Goal: Information Seeking & Learning: Learn about a topic

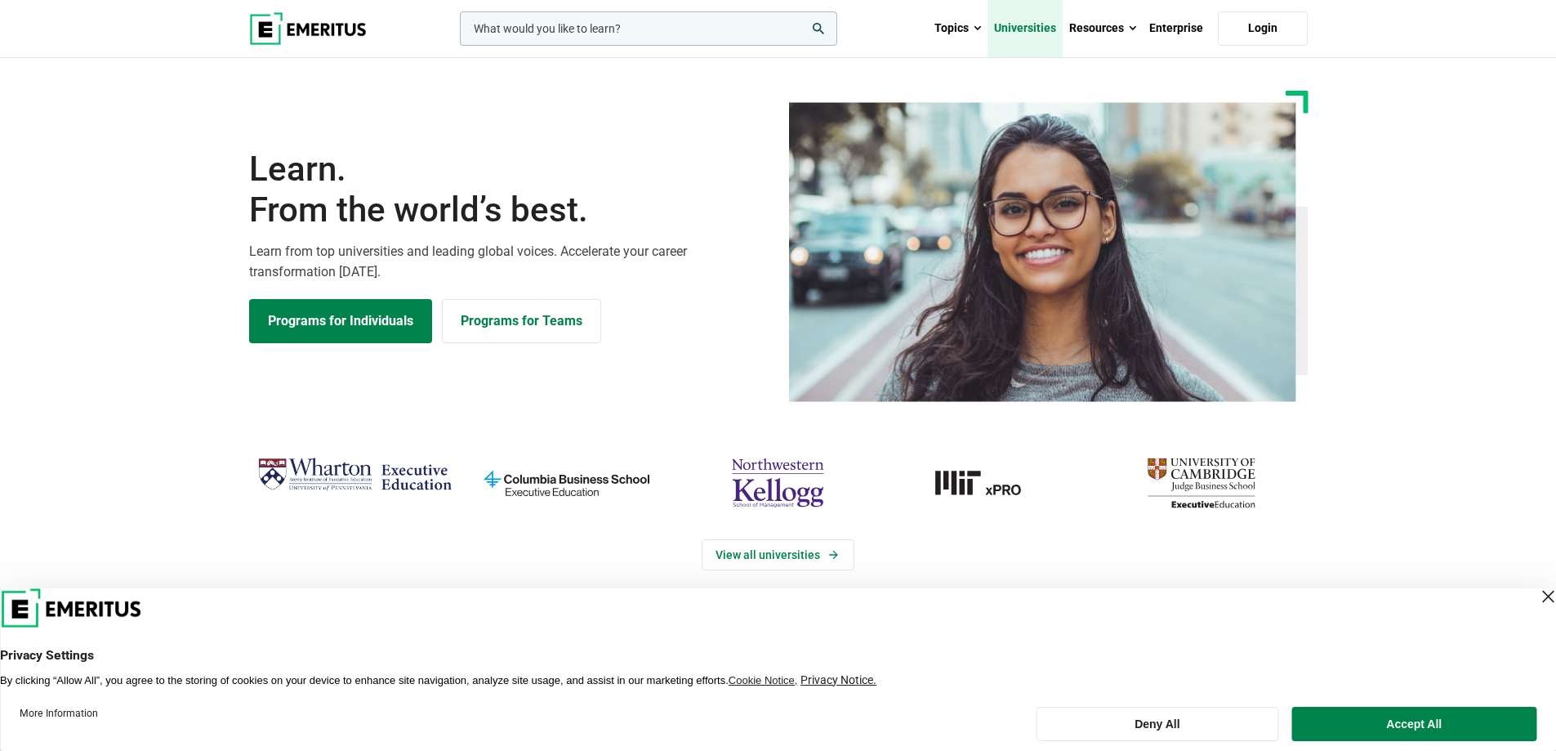
click at [1043, 29] on link "Universities" at bounding box center [1025, 28] width 75 height 57
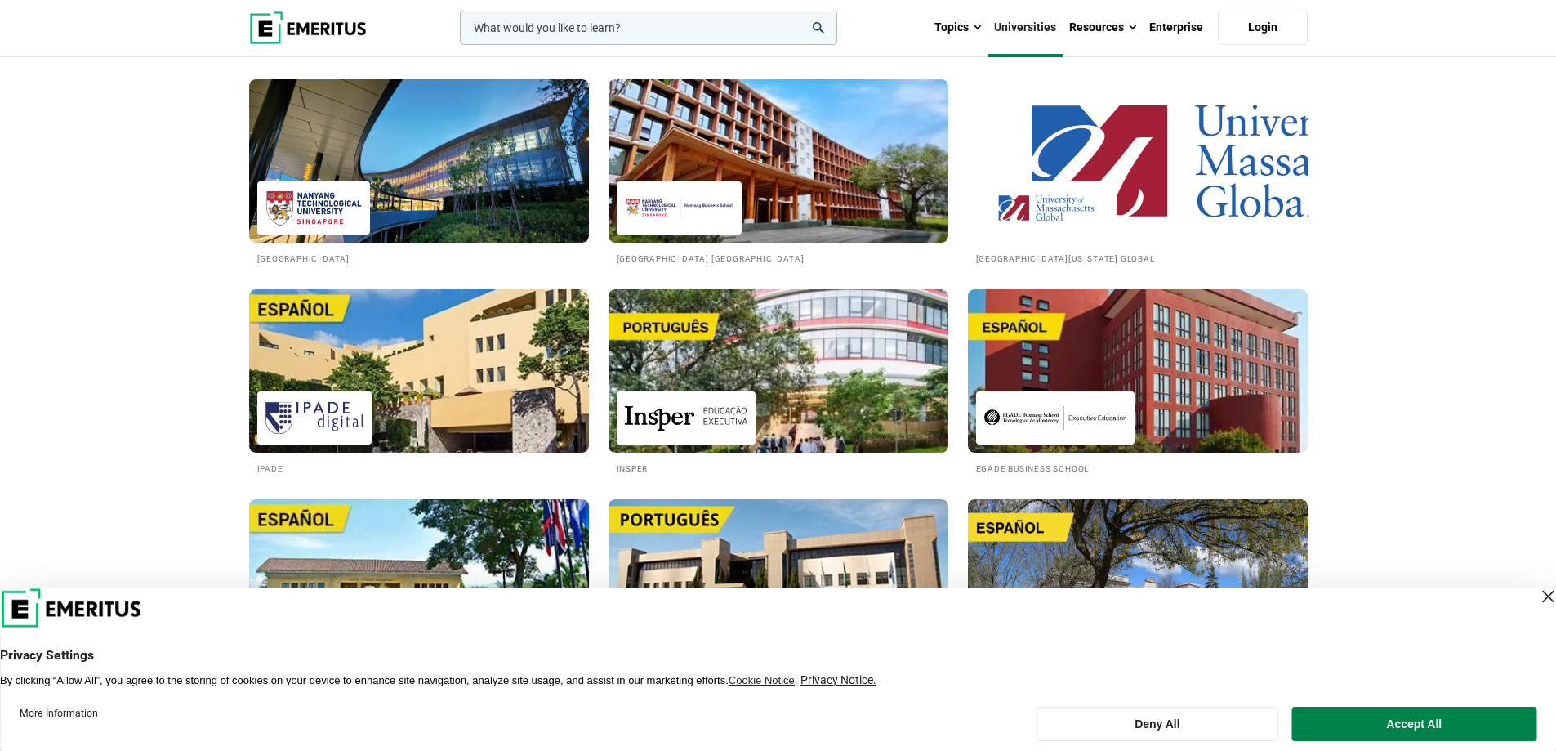
scroll to position [2396, 0]
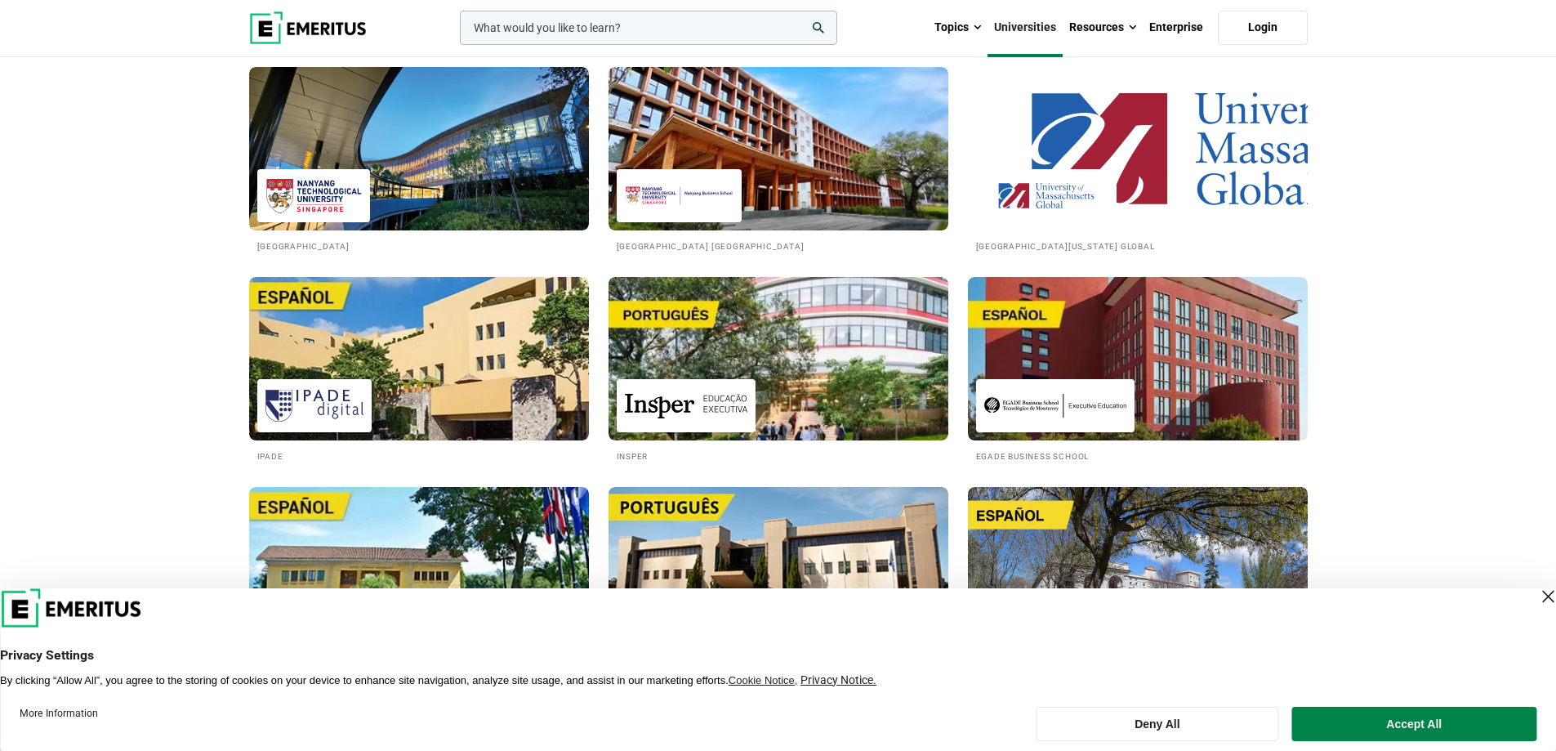
click at [1167, 150] on img at bounding box center [1138, 148] width 340 height 163
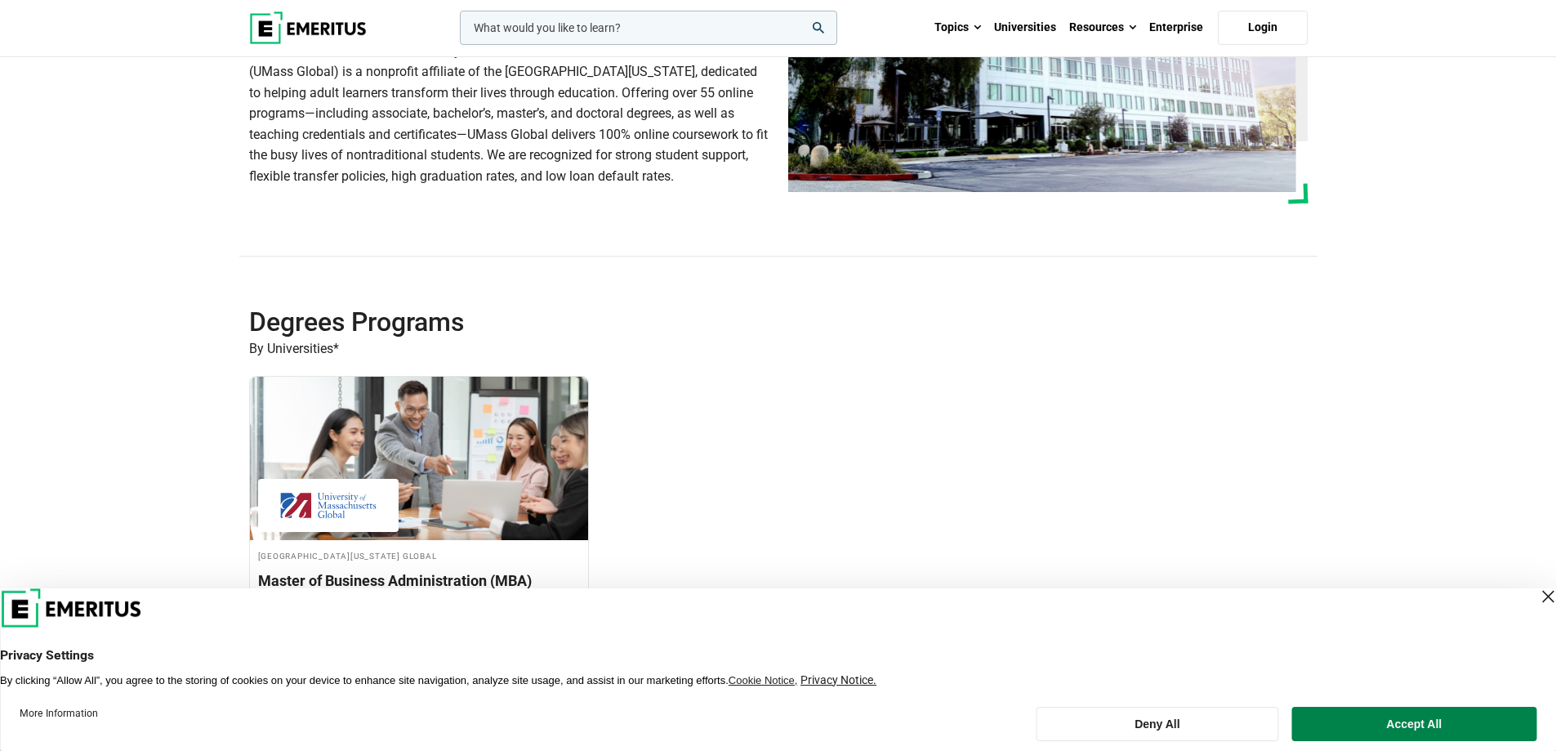
scroll to position [435, 0]
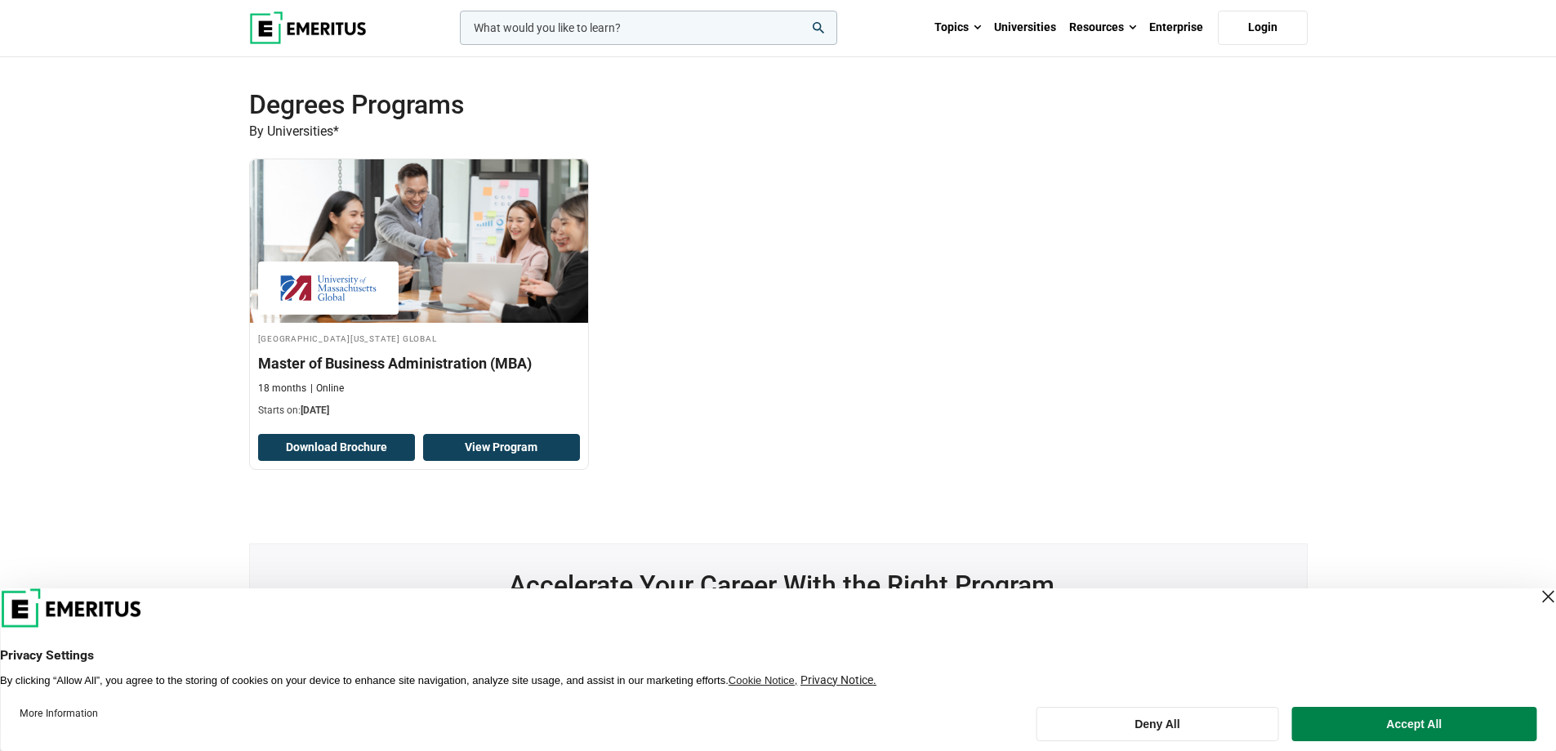
click at [464, 448] on link "View Program" at bounding box center [501, 448] width 157 height 28
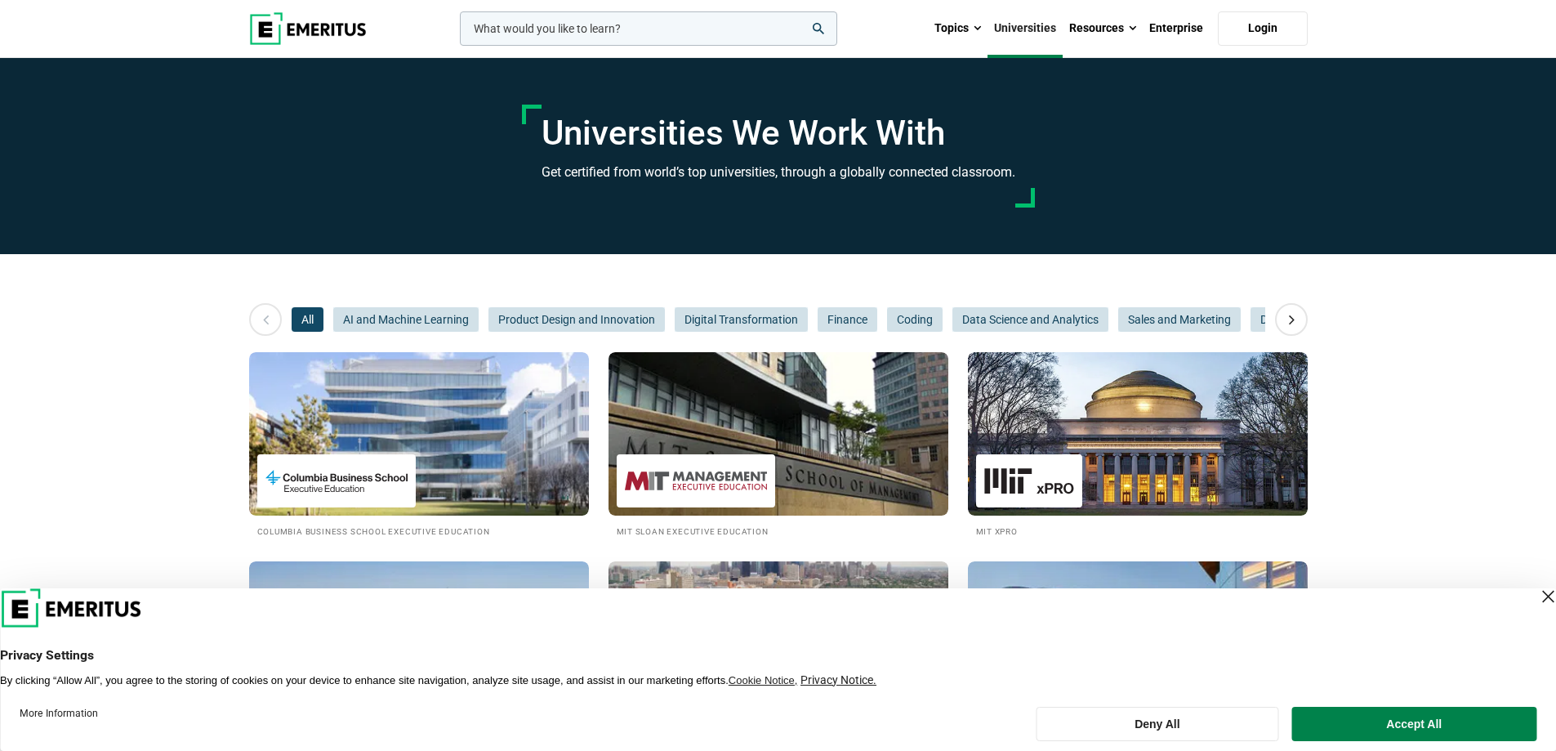
scroll to position [218, 0]
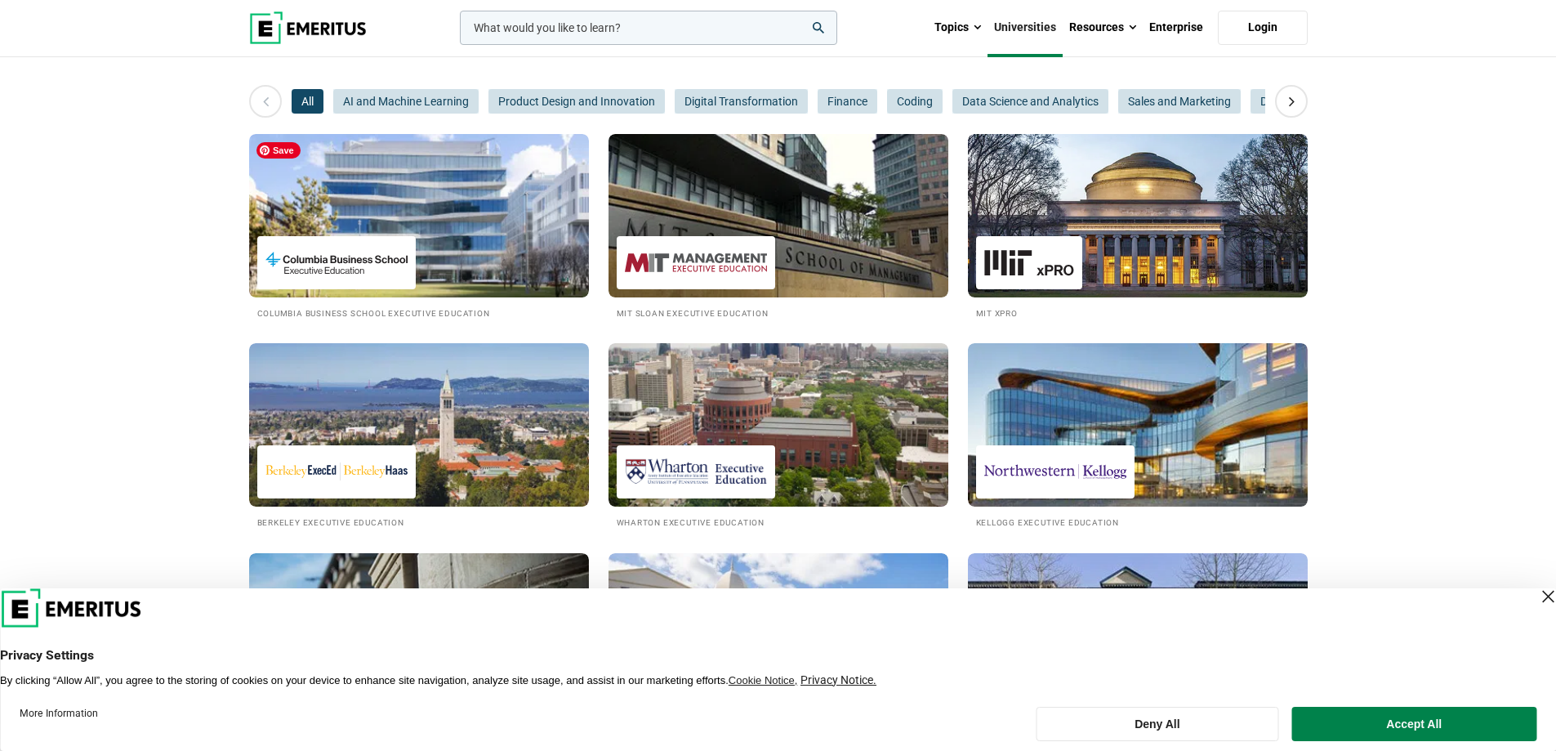
click at [452, 214] on img at bounding box center [419, 215] width 340 height 163
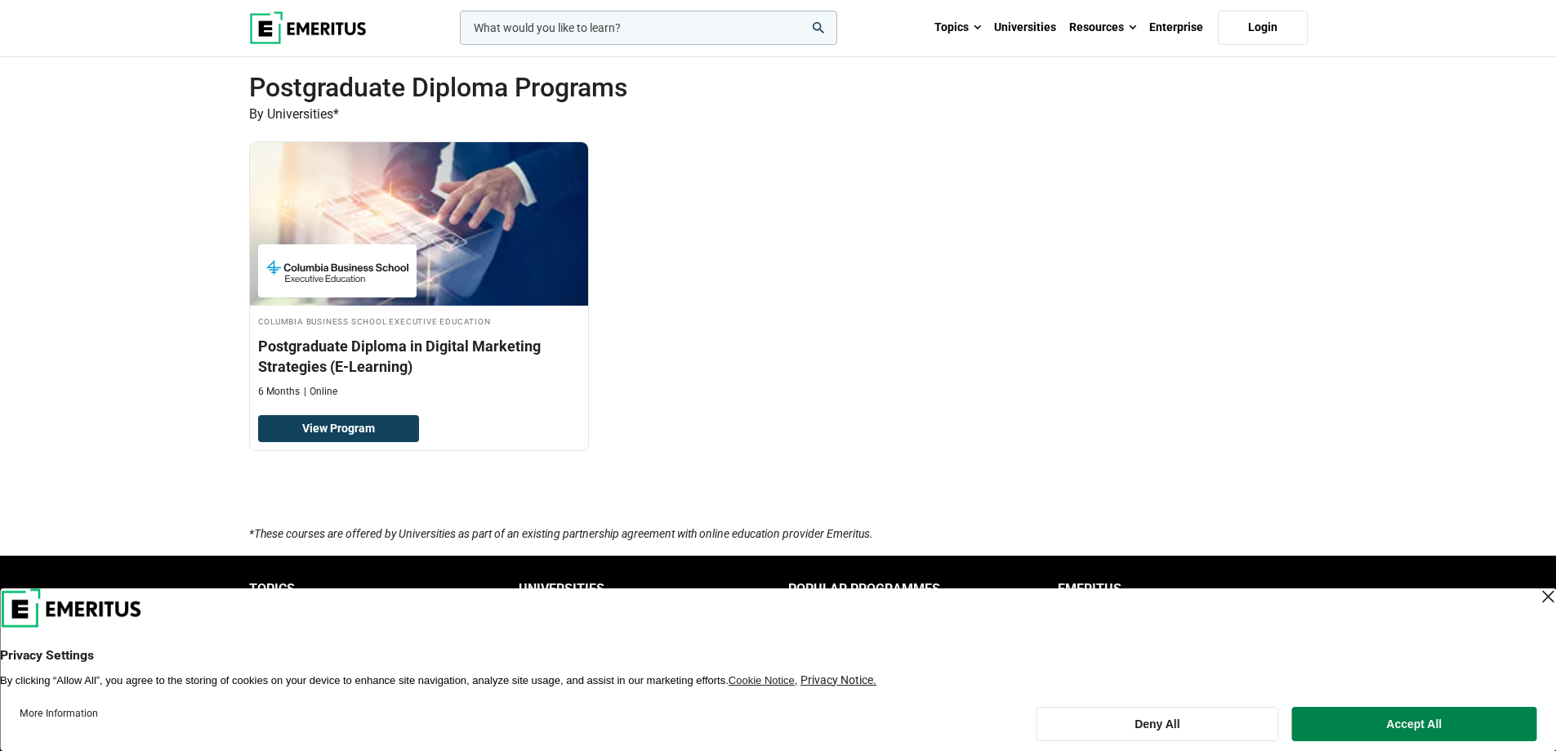
scroll to position [3704, 0]
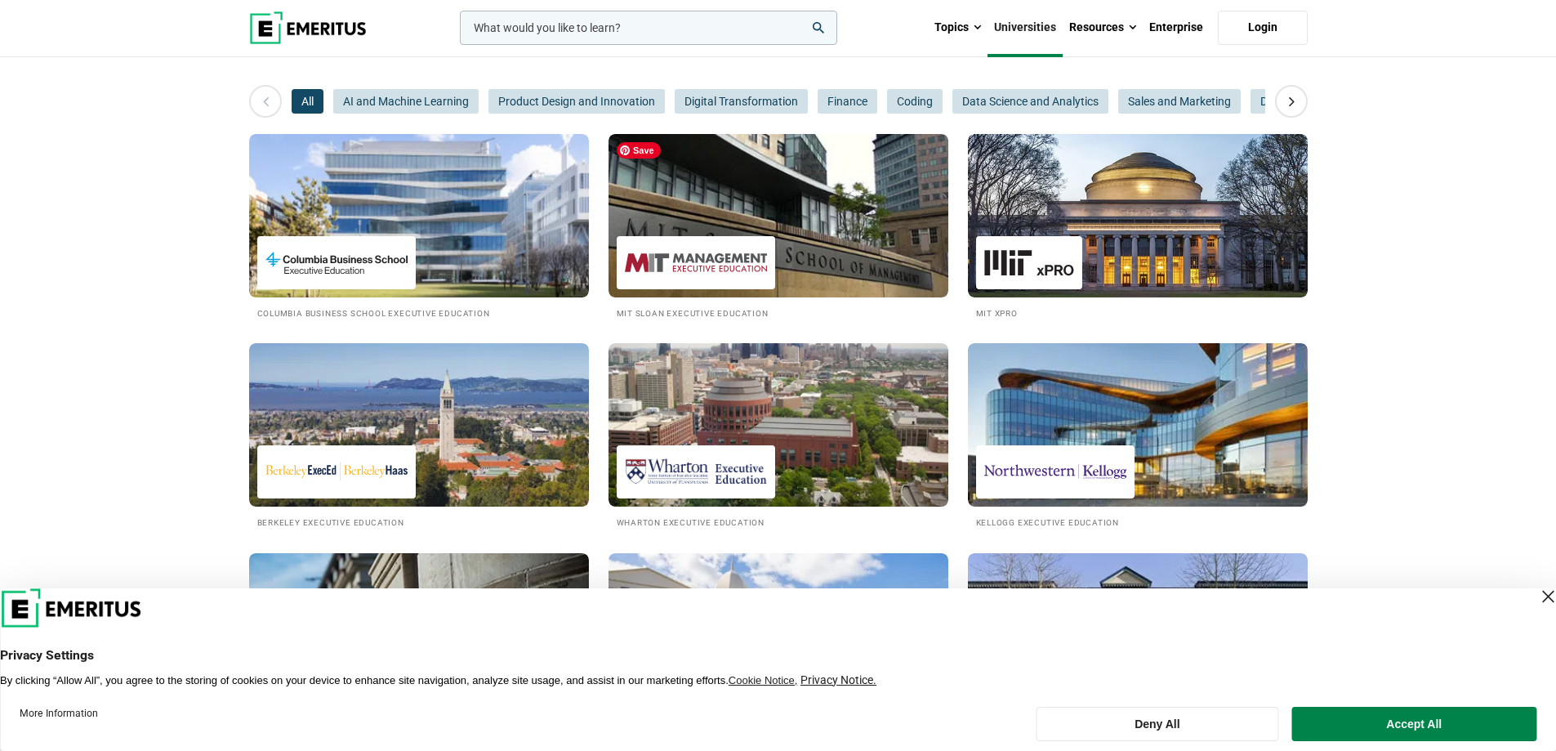
scroll to position [436, 0]
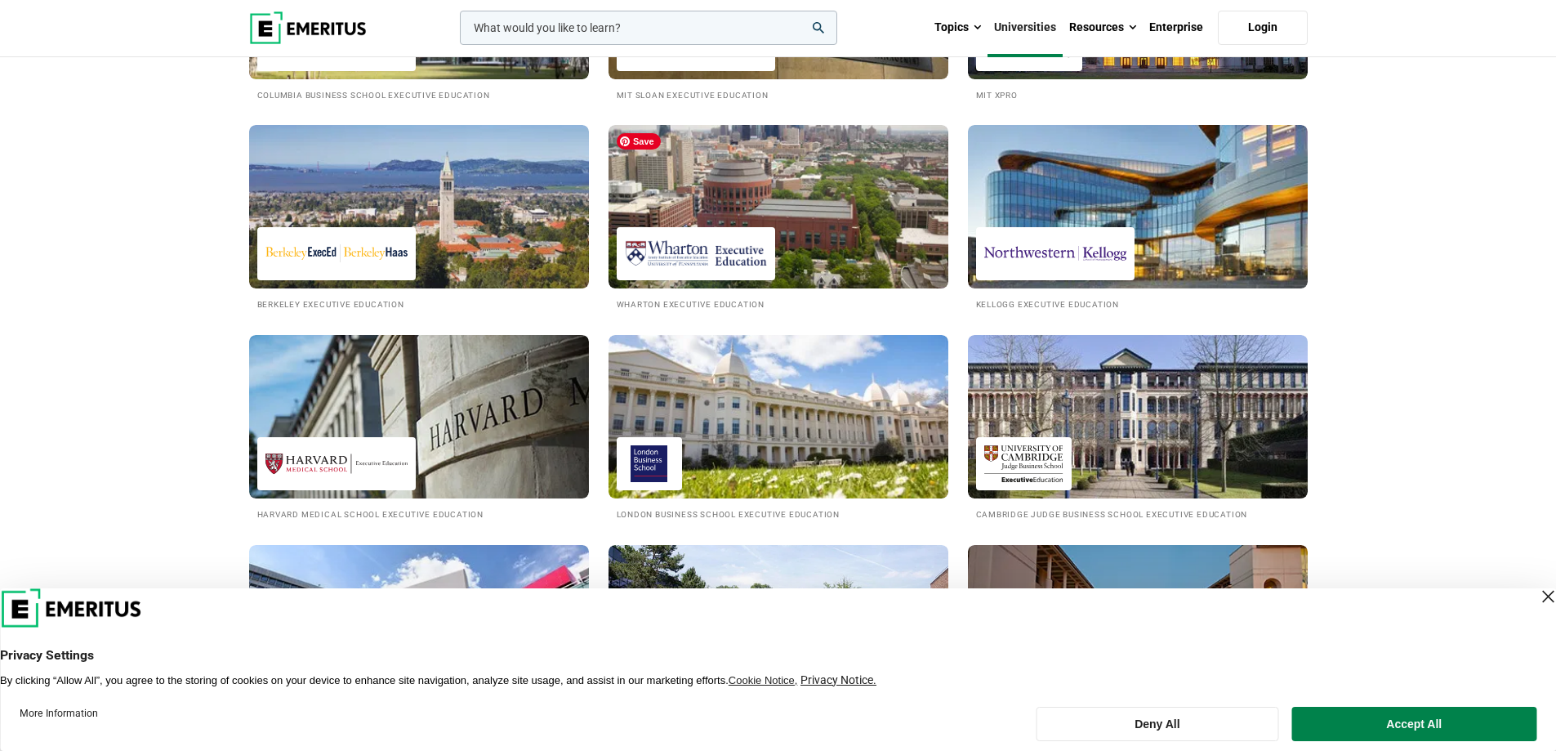
click at [768, 185] on img at bounding box center [779, 206] width 340 height 163
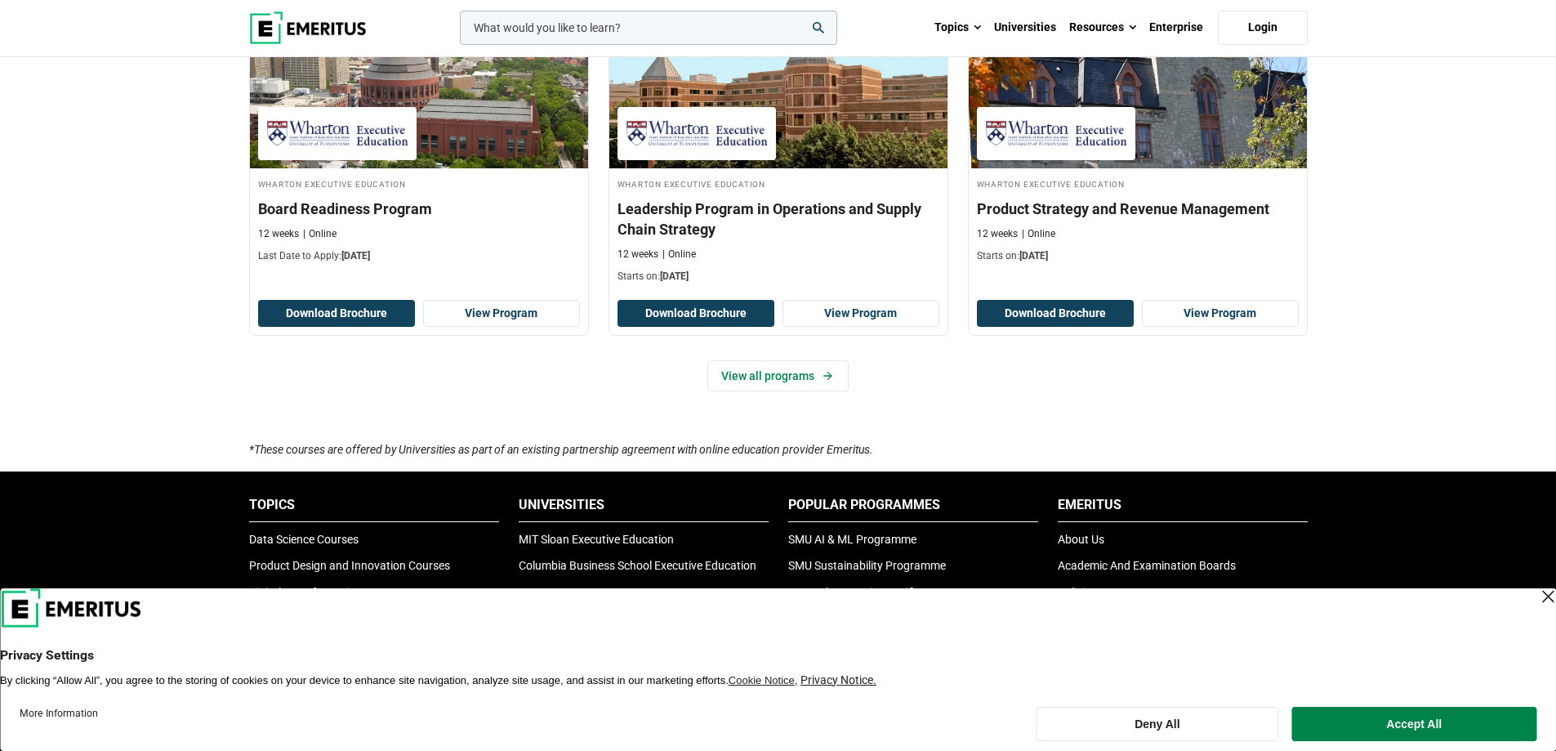
scroll to position [2396, 0]
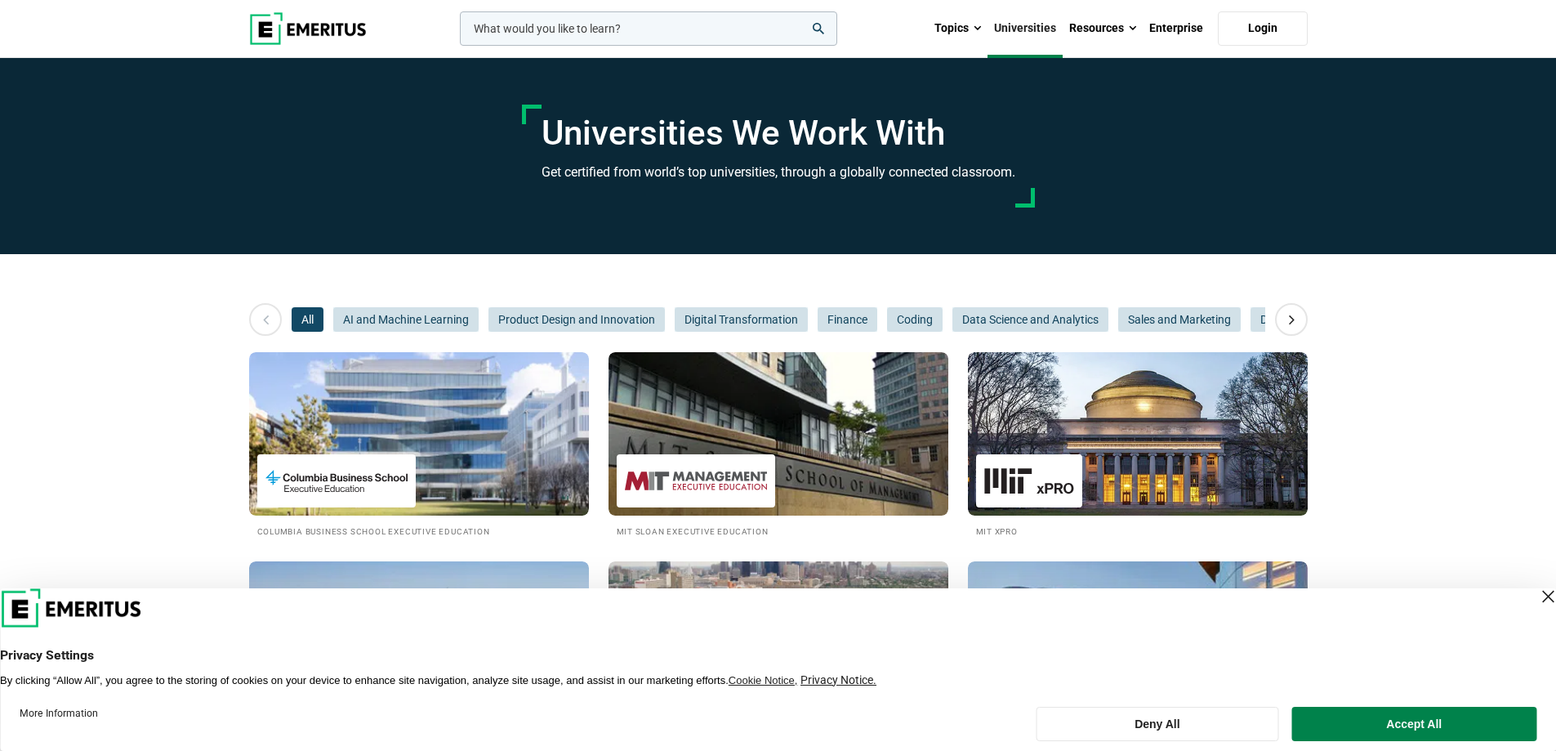
click at [1297, 313] on icon at bounding box center [1292, 319] width 29 height 29
click at [1296, 311] on icon at bounding box center [1292, 319] width 29 height 29
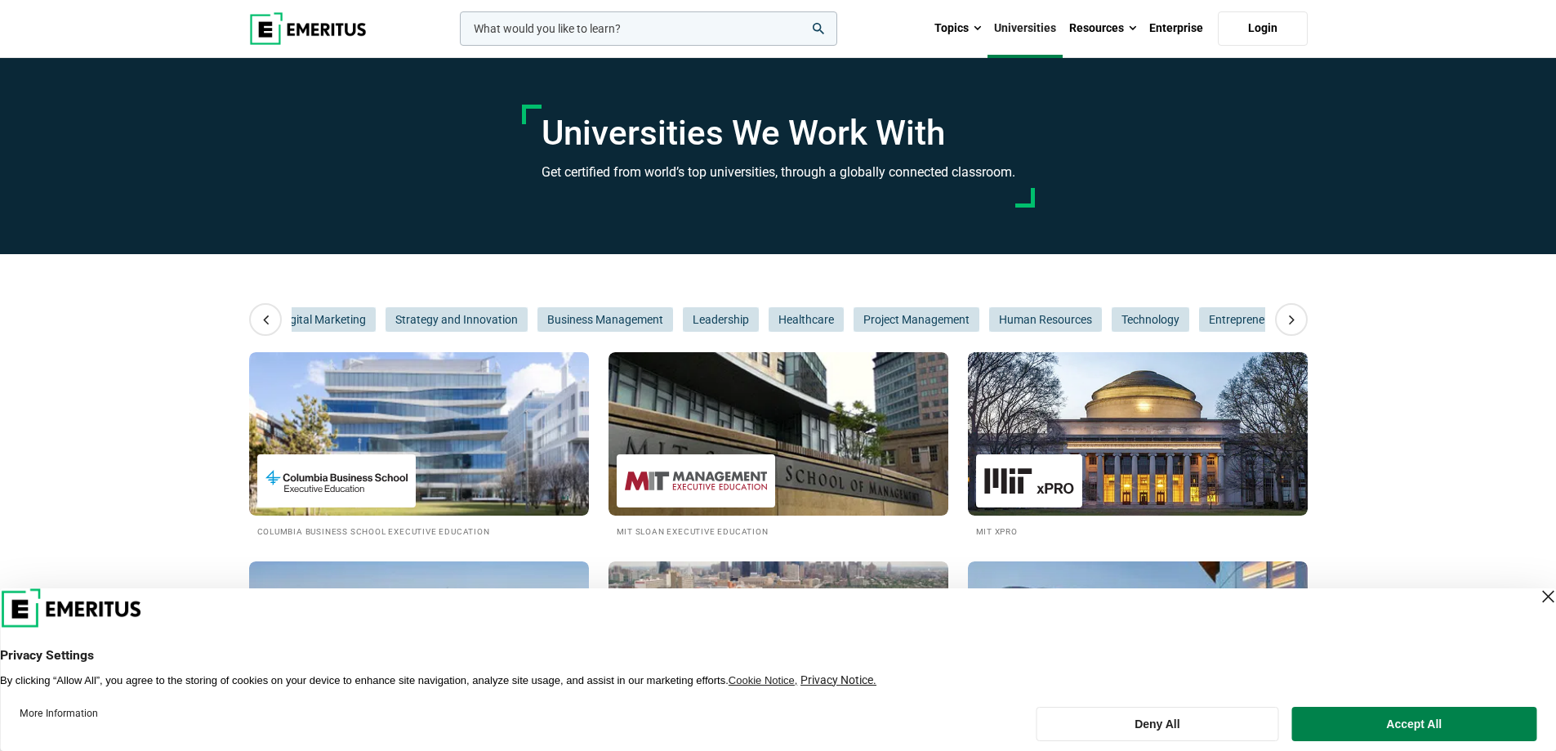
click at [1296, 311] on icon at bounding box center [1292, 319] width 29 height 29
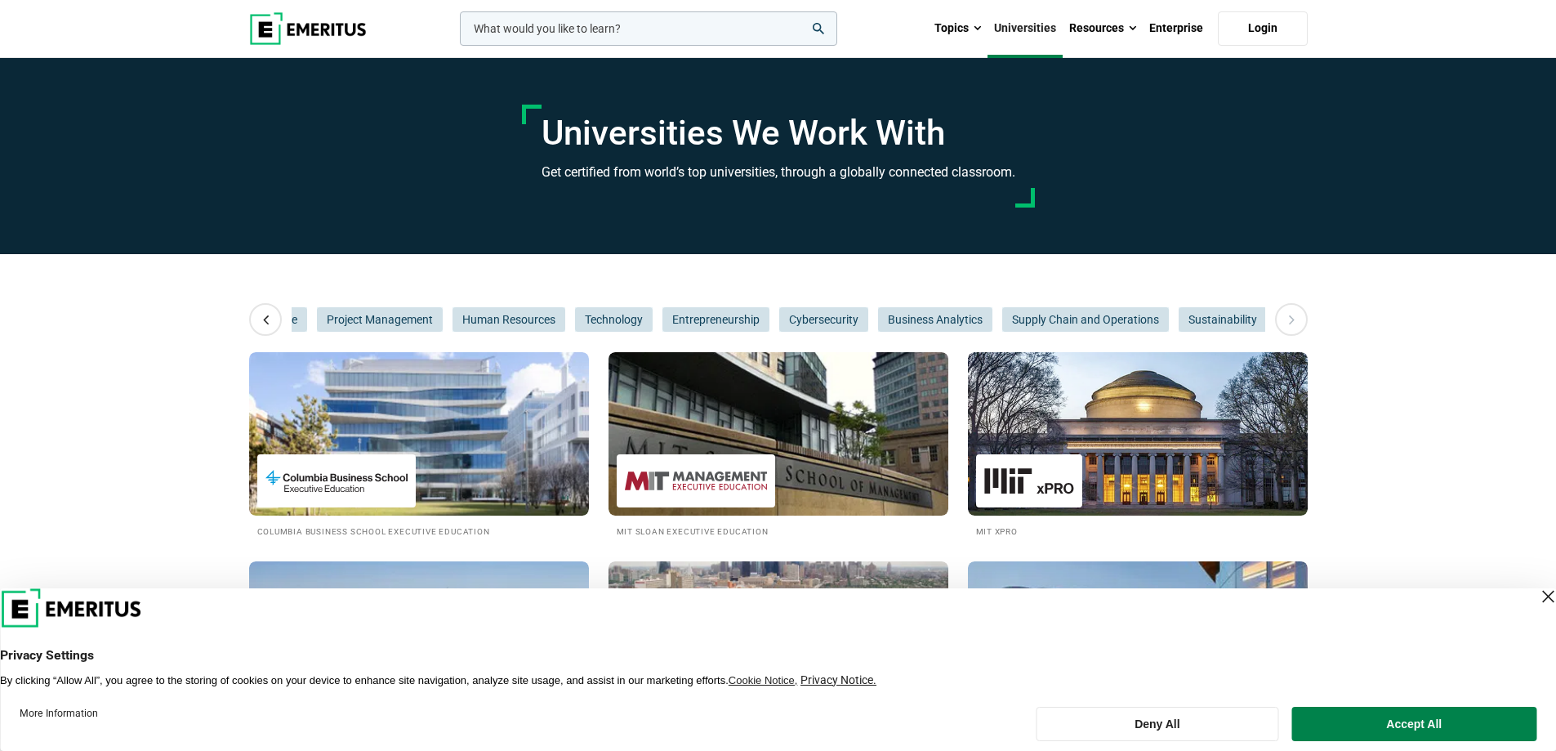
click at [257, 321] on icon at bounding box center [266, 319] width 29 height 29
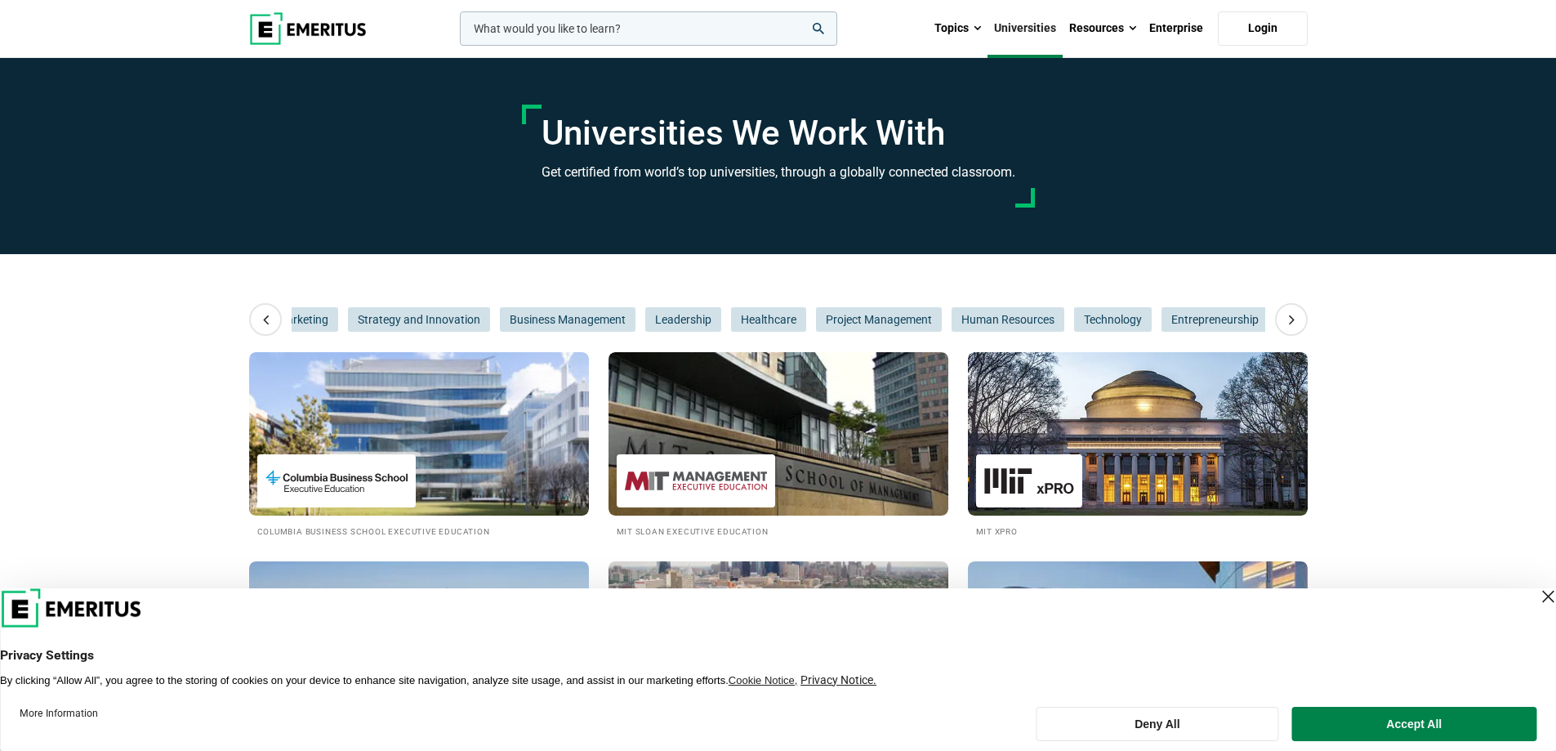
click at [257, 321] on icon at bounding box center [266, 319] width 29 height 29
click at [258, 326] on icon at bounding box center [266, 319] width 29 height 29
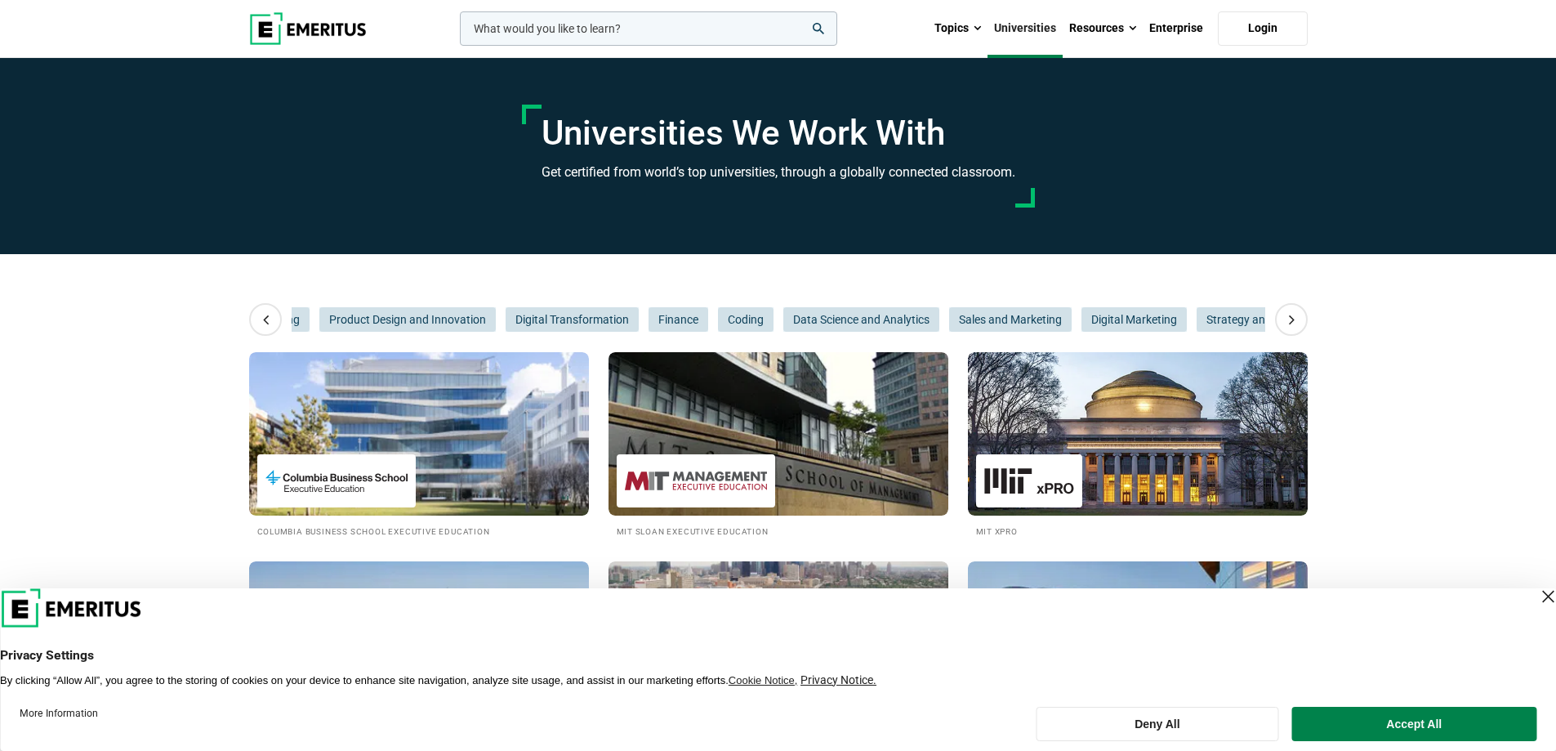
click at [258, 326] on icon at bounding box center [266, 319] width 29 height 29
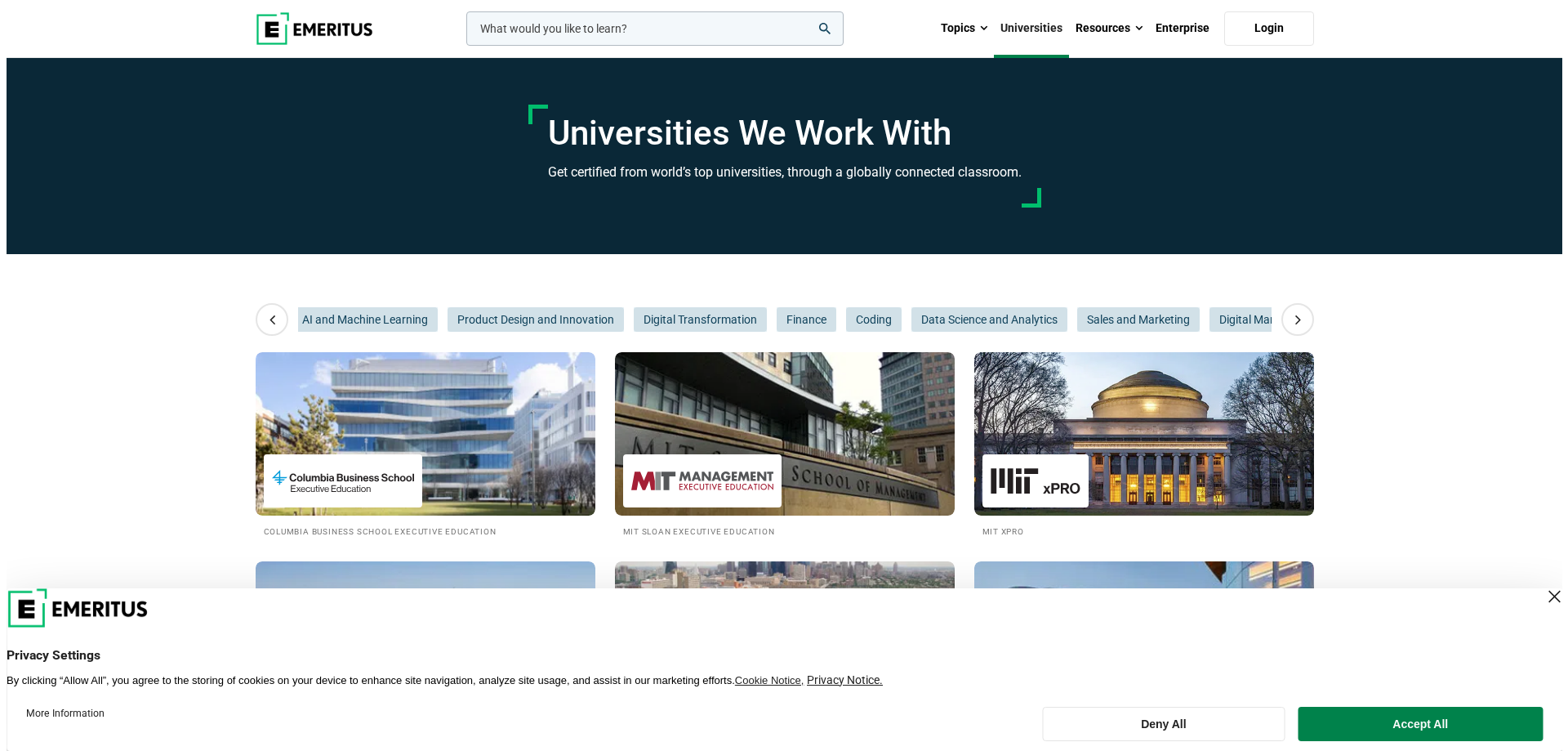
scroll to position [0, 0]
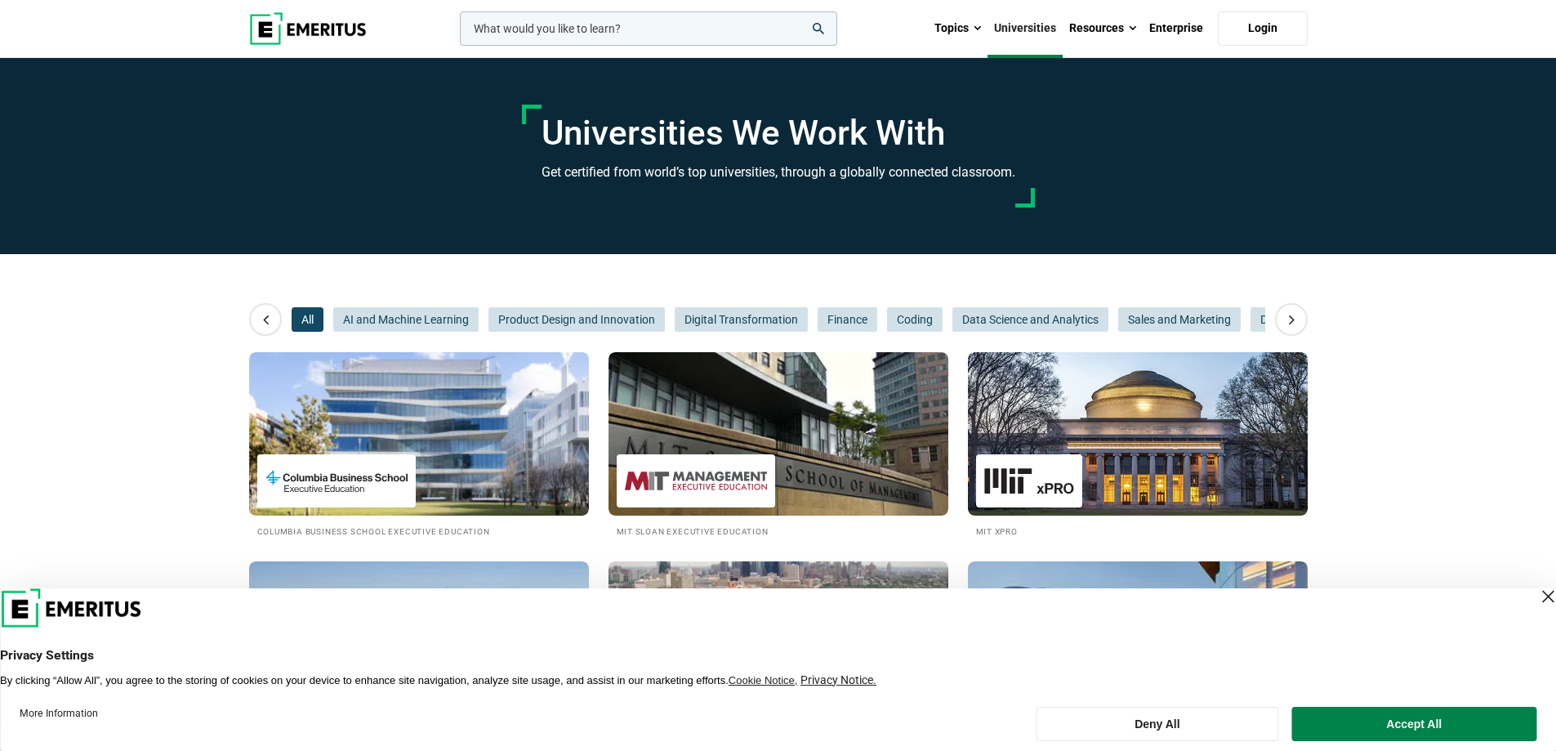
click at [258, 326] on icon at bounding box center [266, 319] width 29 height 29
click at [553, 29] on input "woocommerce-product-search-field-0" at bounding box center [648, 28] width 377 height 34
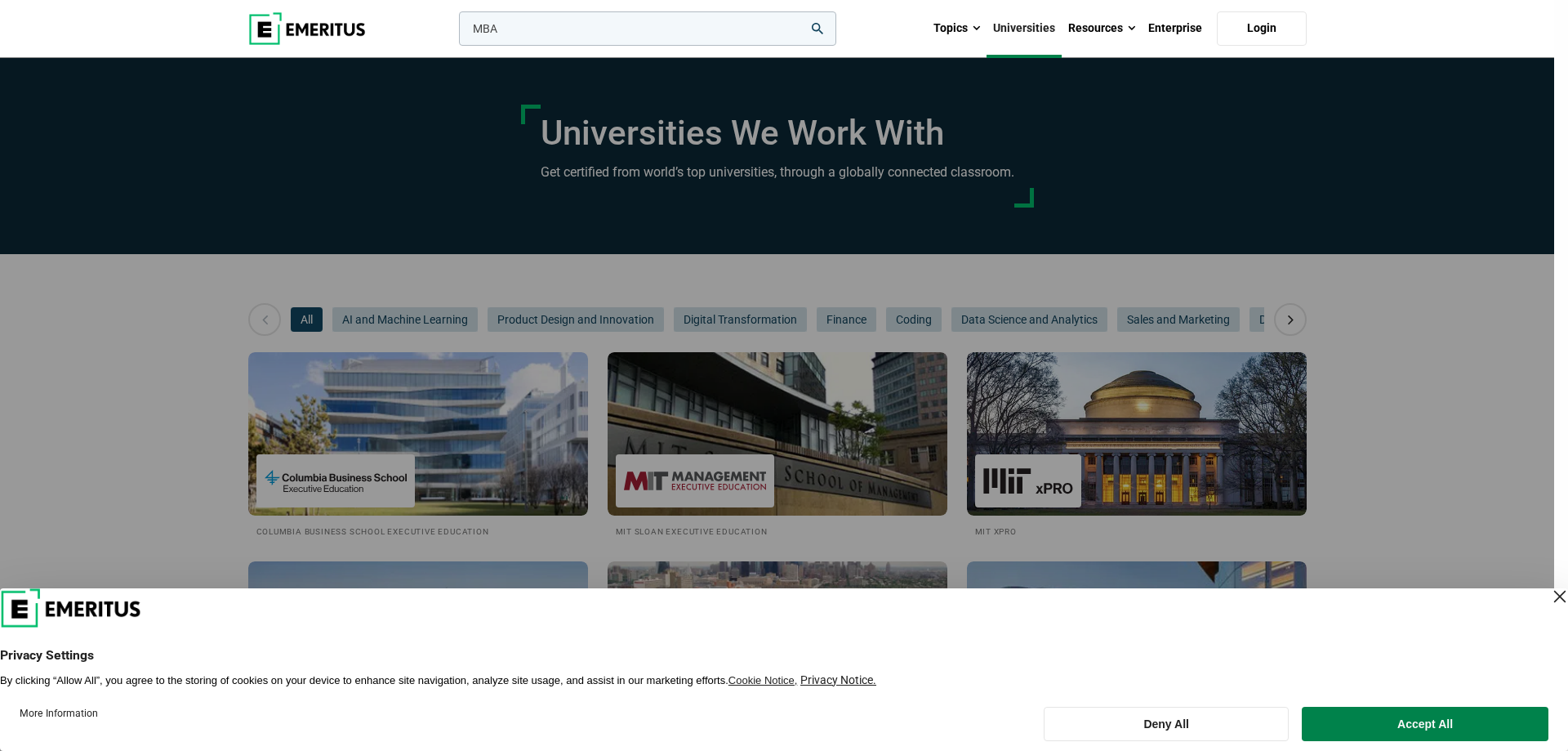
type input "MBA"
click at [456, 33] on button "search" at bounding box center [456, 33] width 0 height 0
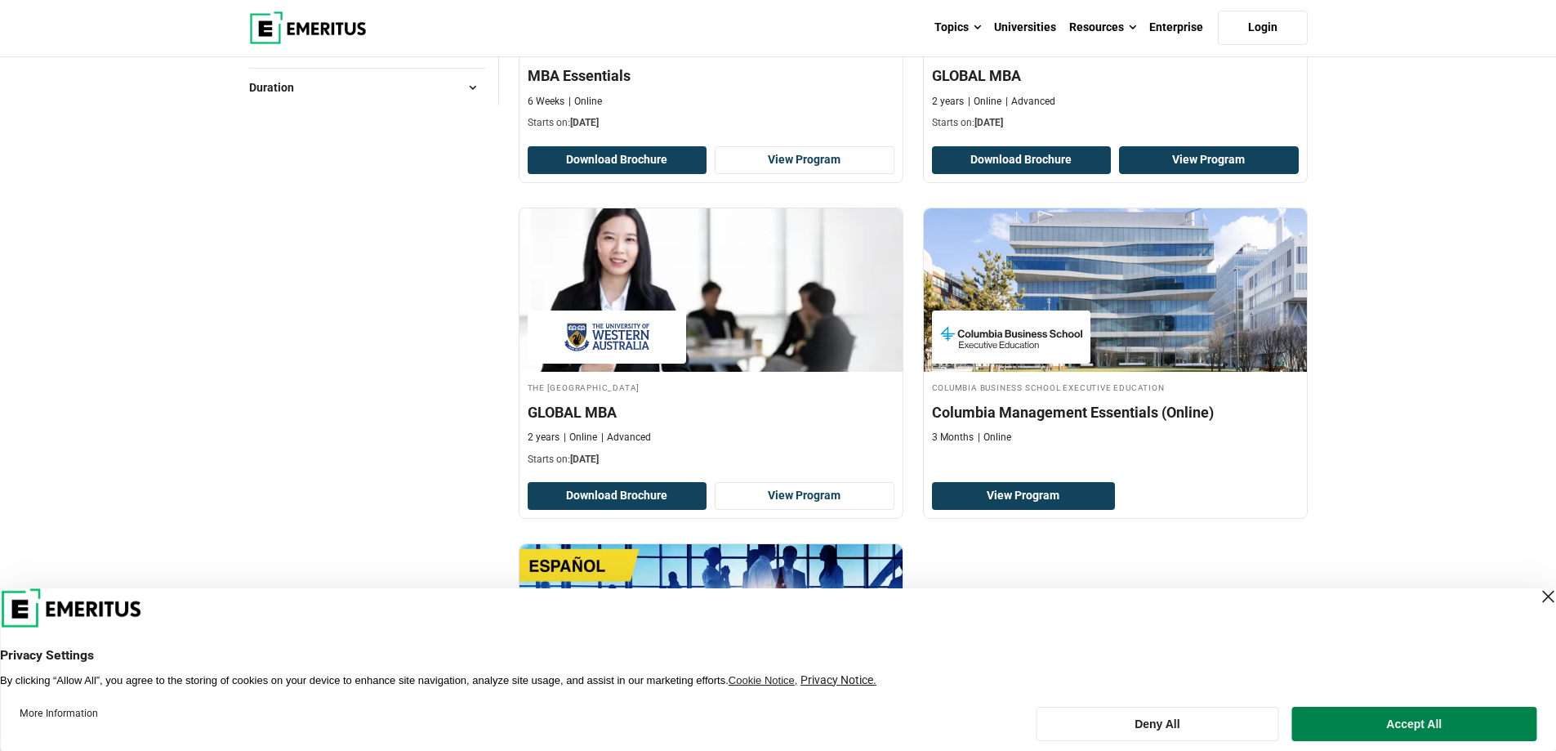
scroll to position [435, 0]
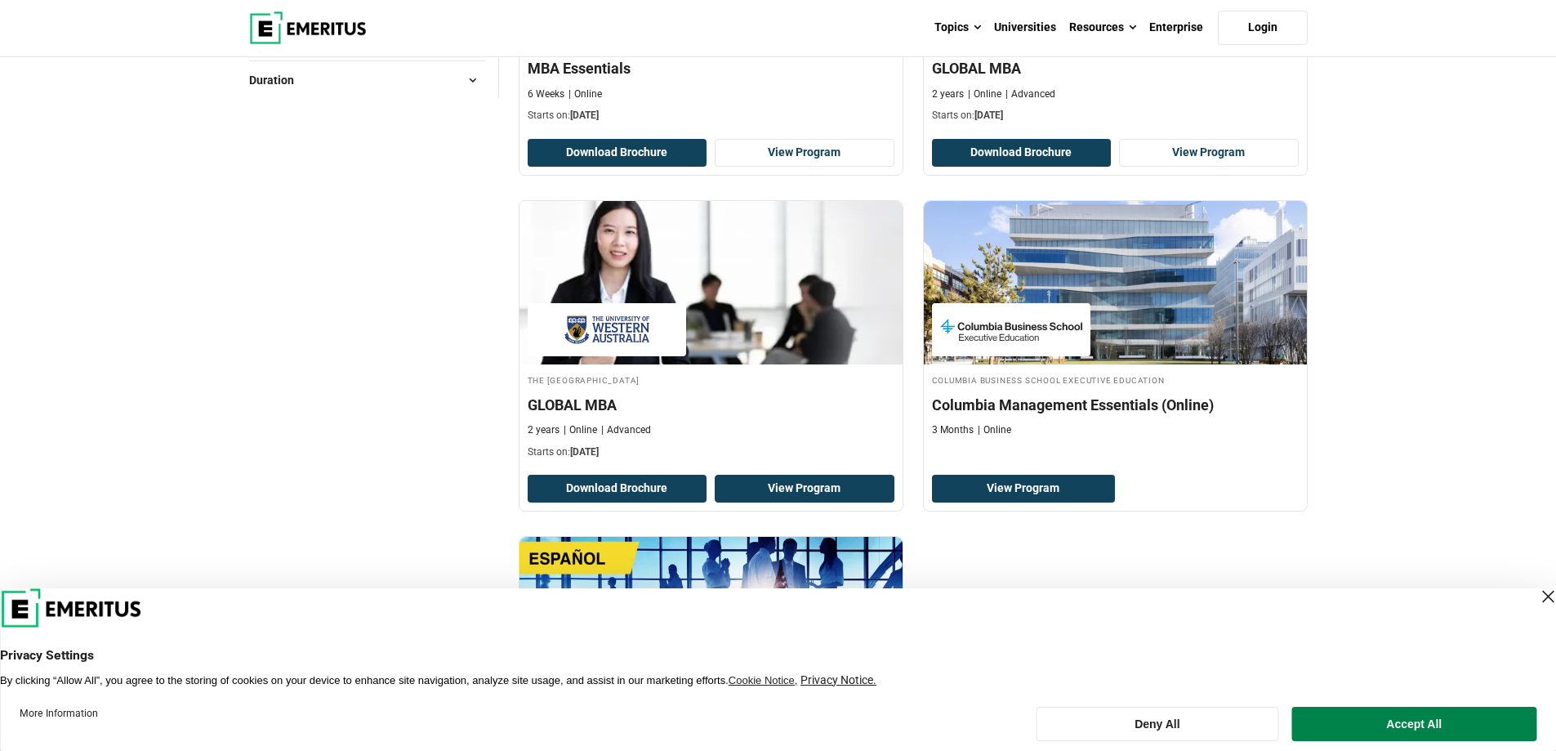
click at [890, 500] on link "View Program" at bounding box center [805, 489] width 180 height 28
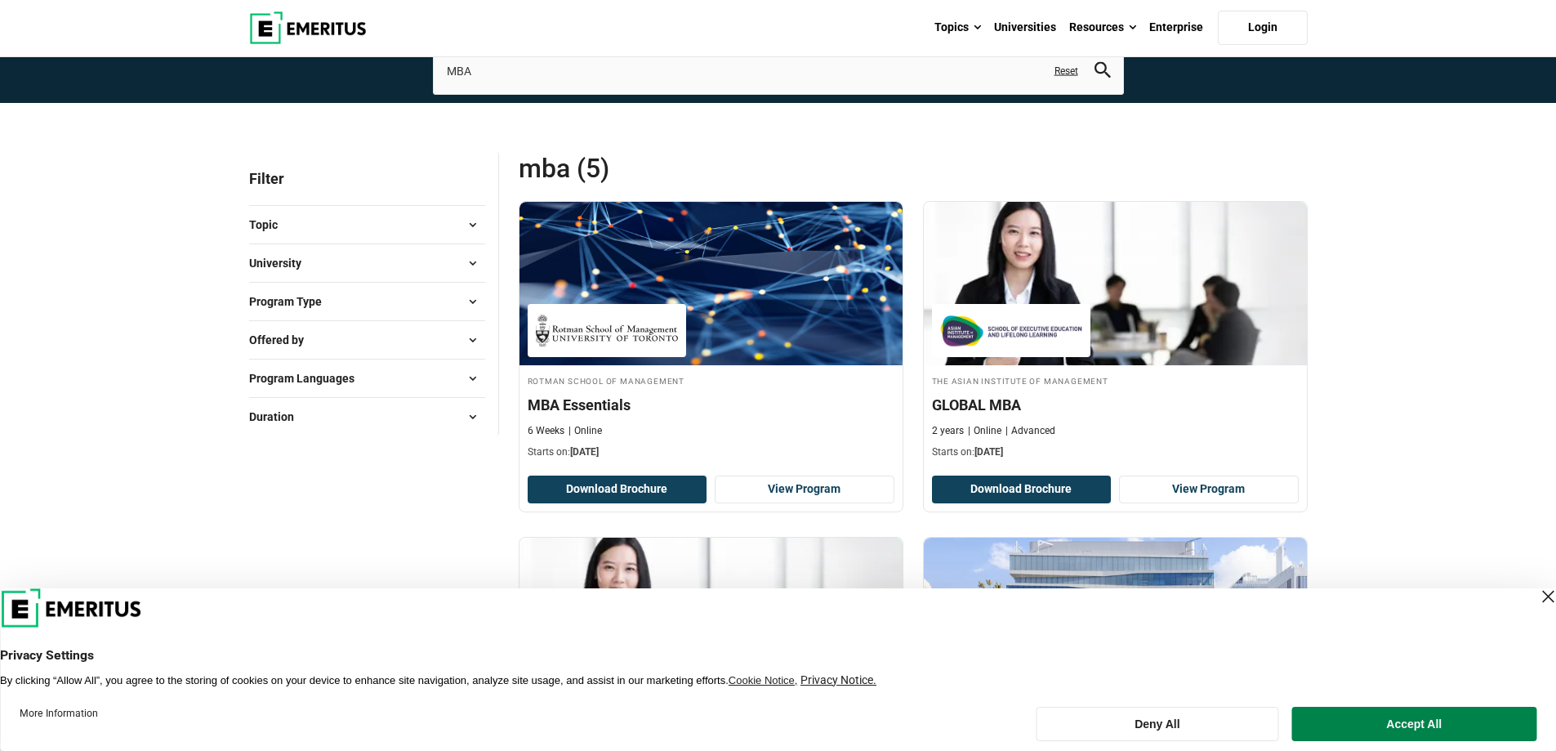
scroll to position [0, 0]
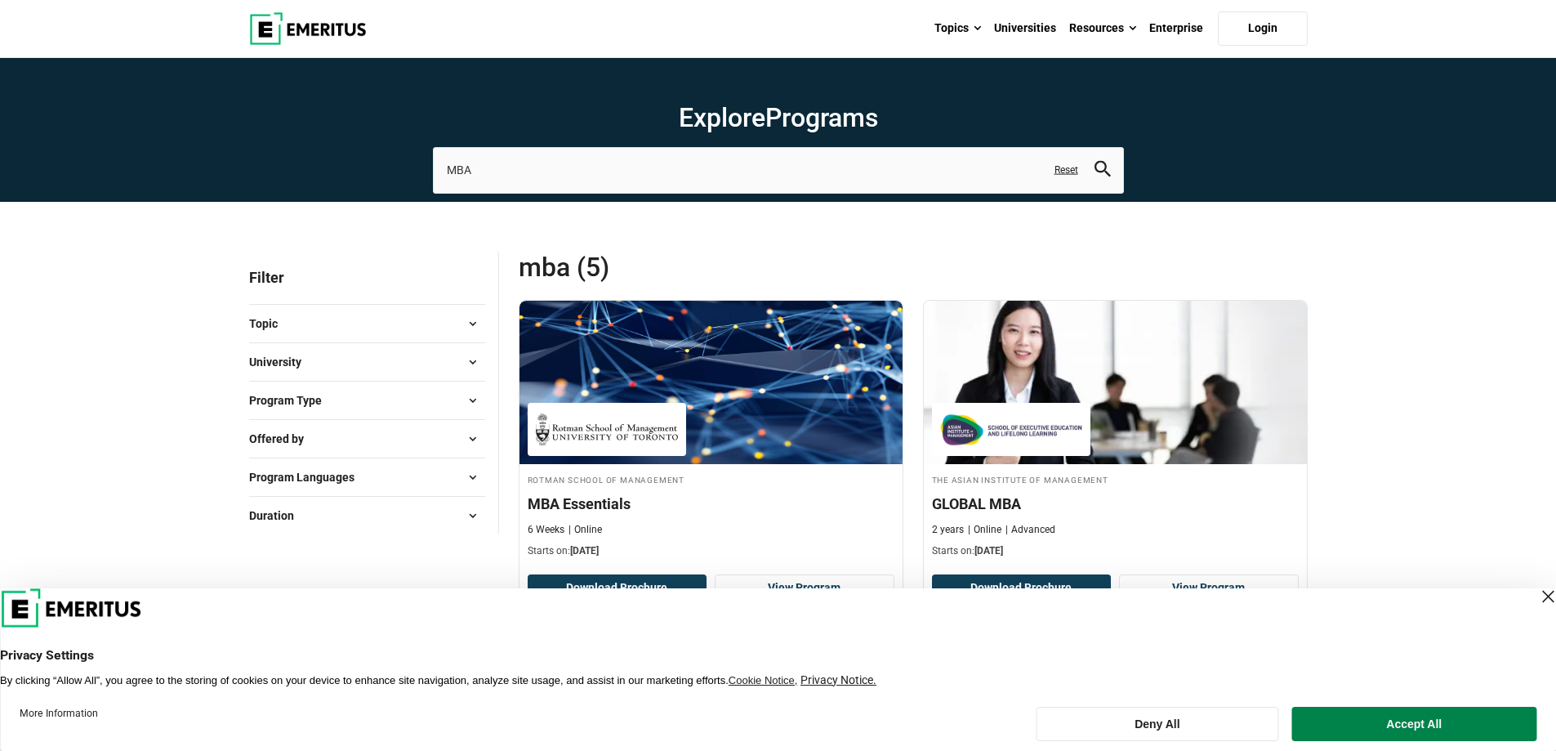
drag, startPoint x: 605, startPoint y: 503, endPoint x: 755, endPoint y: 226, distance: 314.8
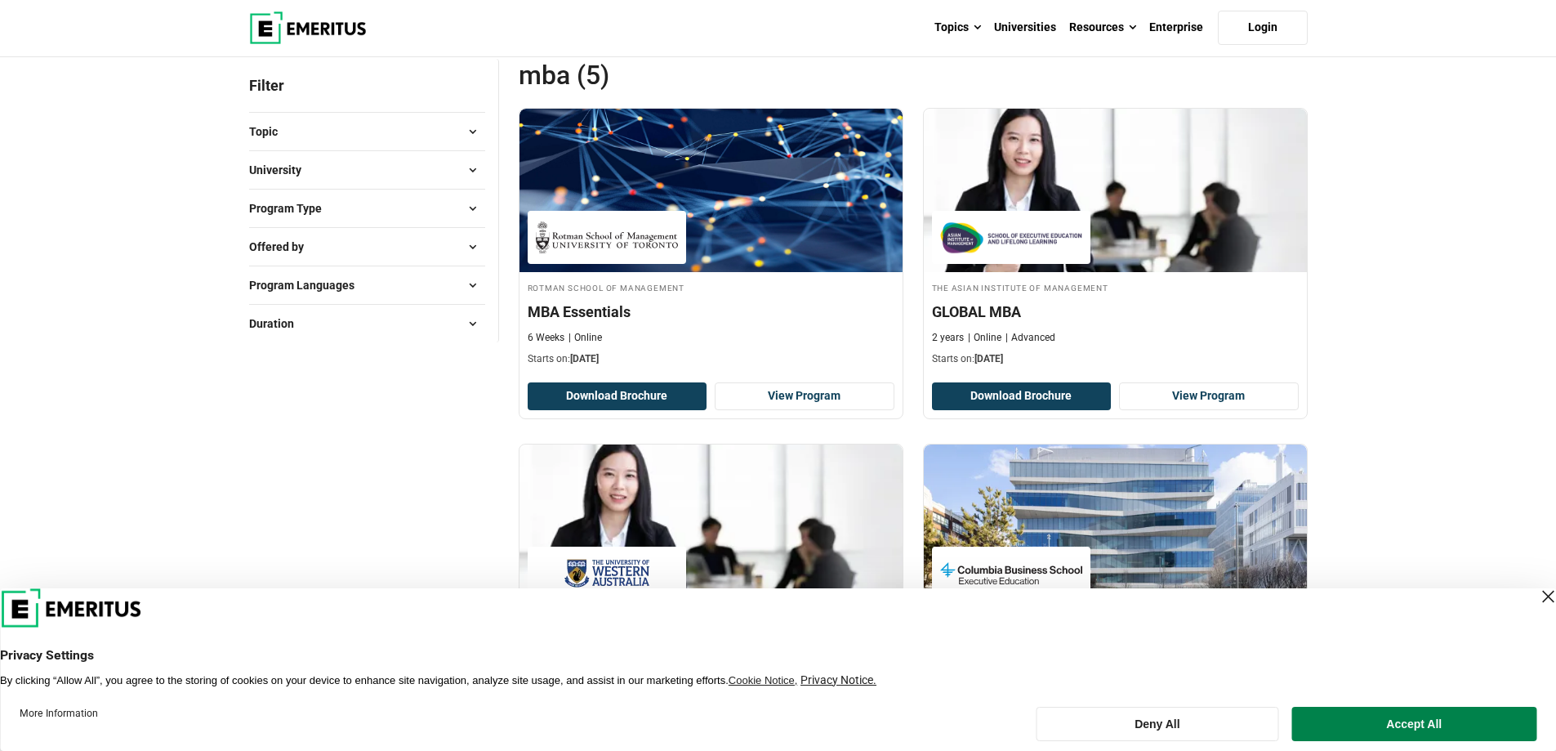
scroll to position [218, 0]
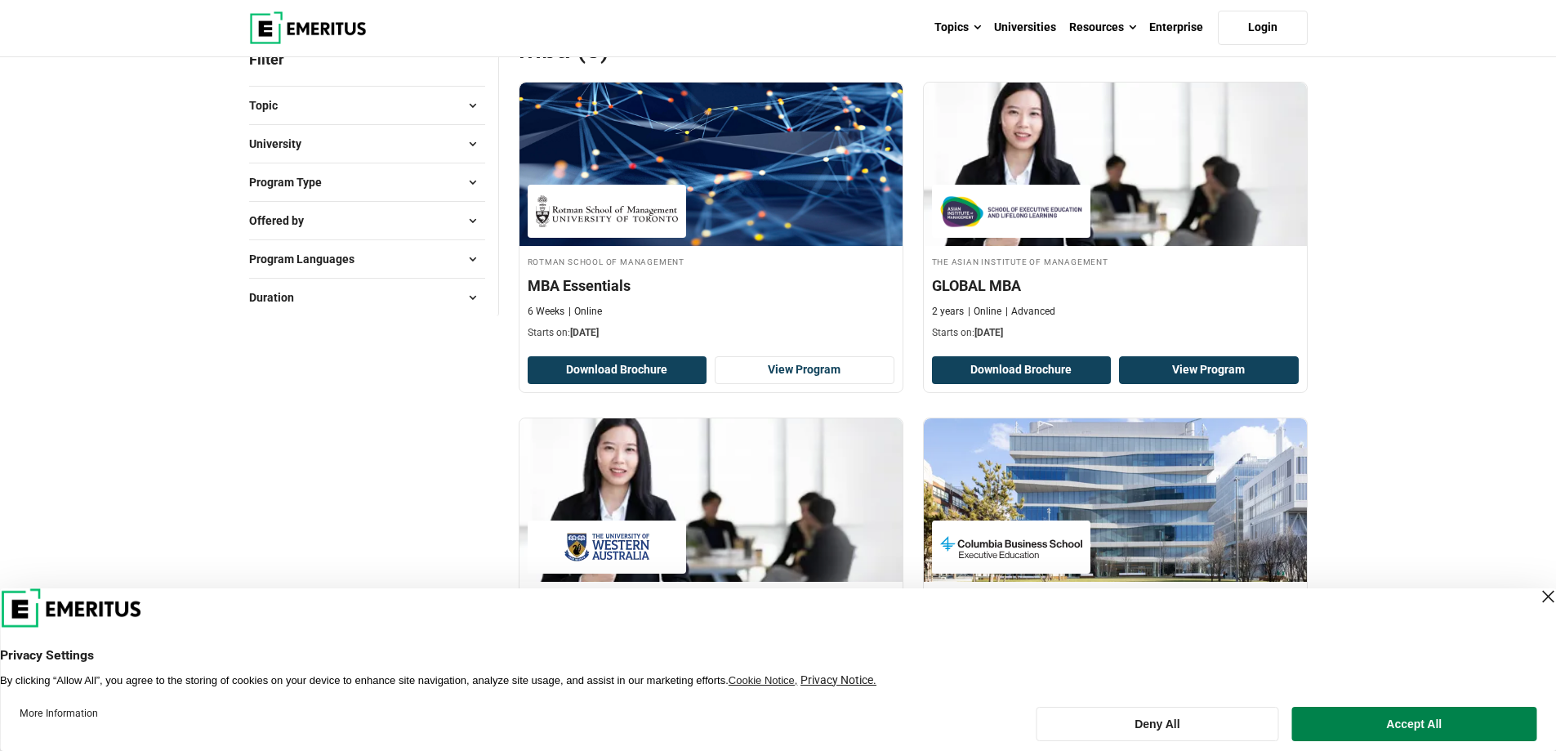
click at [1198, 364] on link "View Program" at bounding box center [1209, 370] width 180 height 28
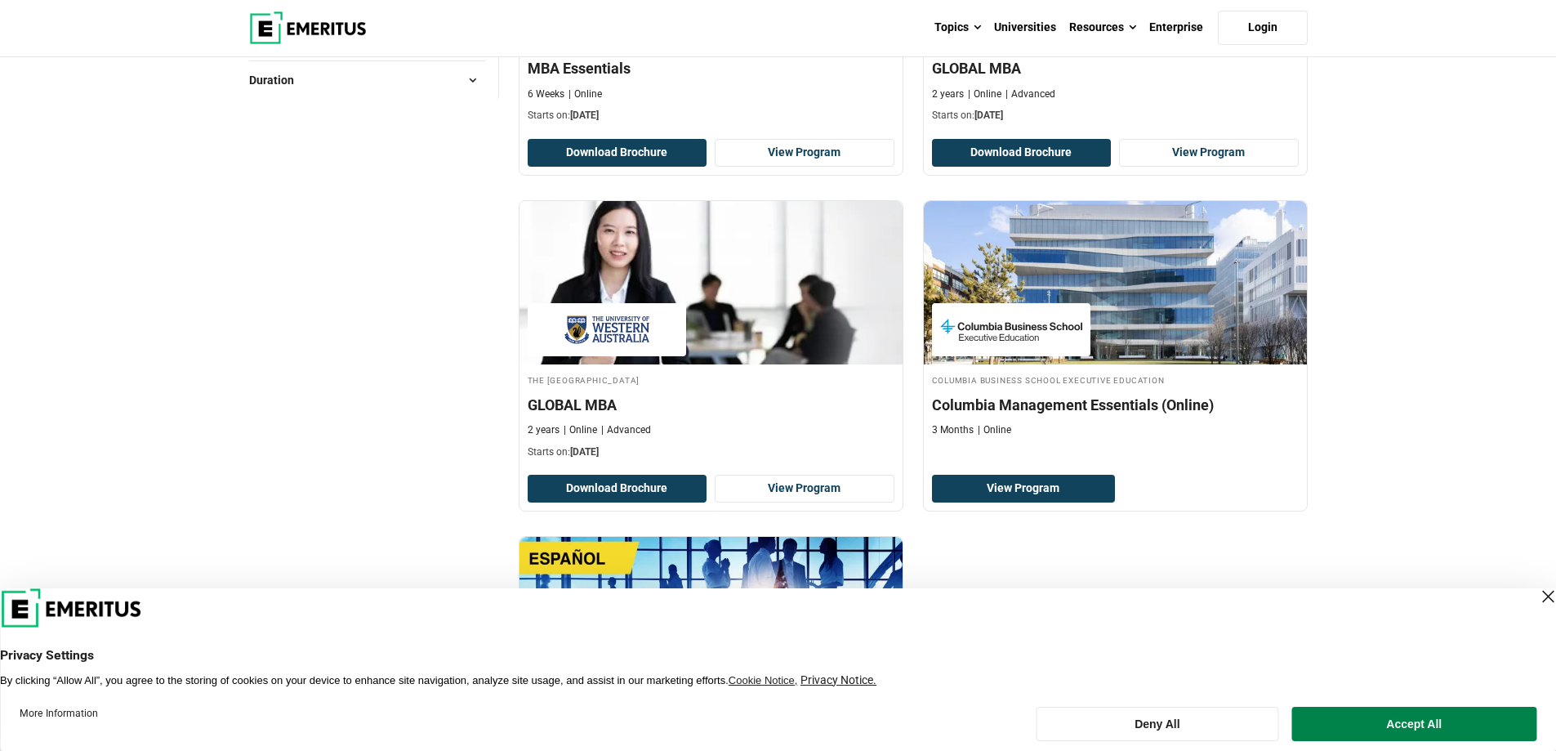
click at [1181, 407] on h4 "Columbia Management Essentials (Online)" at bounding box center [1115, 405] width 367 height 20
